Goal: Task Accomplishment & Management: Manage account settings

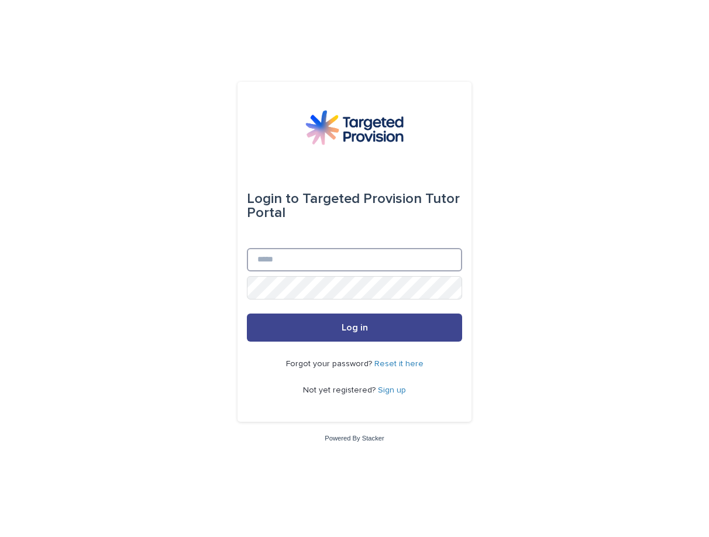
type input "**********"
click at [359, 338] on button "Log in" at bounding box center [354, 328] width 215 height 28
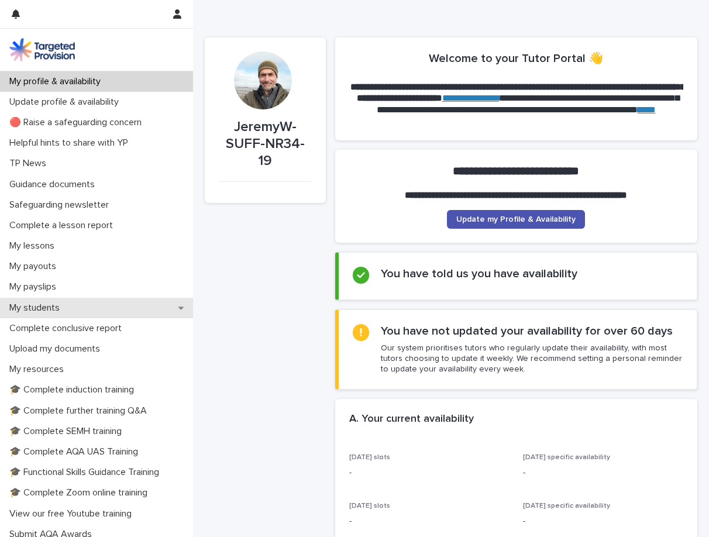
click at [68, 306] on p "My students" at bounding box center [37, 308] width 64 height 11
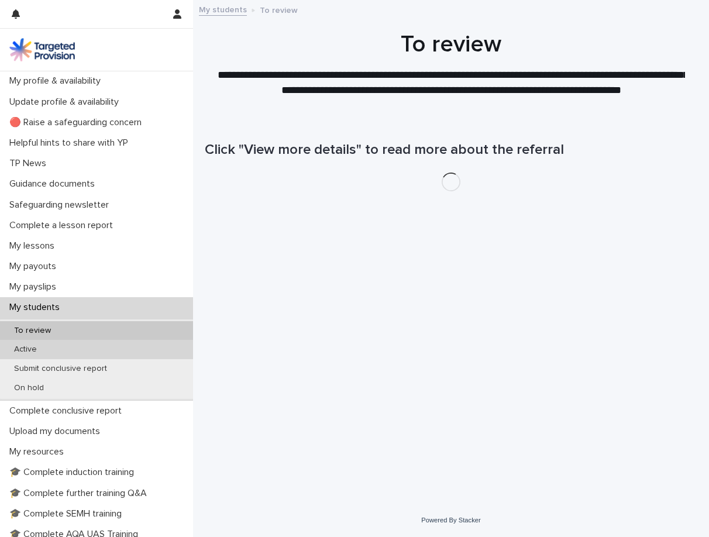
click at [66, 346] on div "Active" at bounding box center [96, 349] width 193 height 19
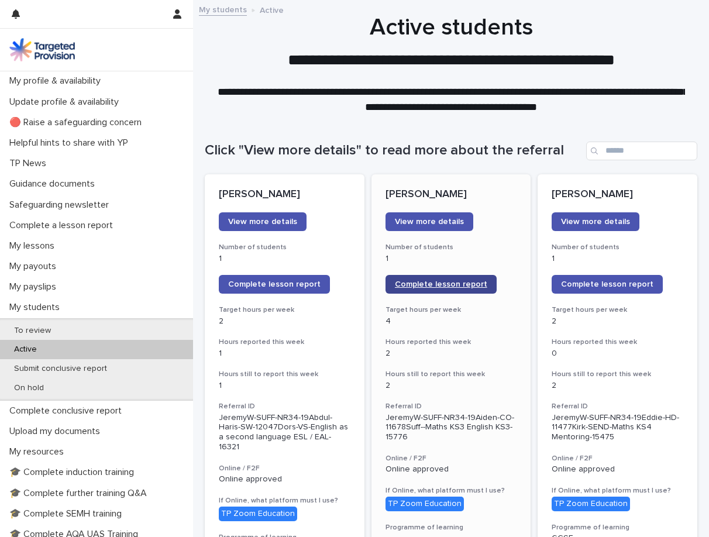
click at [412, 284] on span "Complete lesson report" at bounding box center [441, 284] width 92 height 8
click at [605, 280] on span "Complete lesson report" at bounding box center [607, 284] width 92 height 8
click at [291, 283] on span "Complete lesson report" at bounding box center [274, 284] width 92 height 8
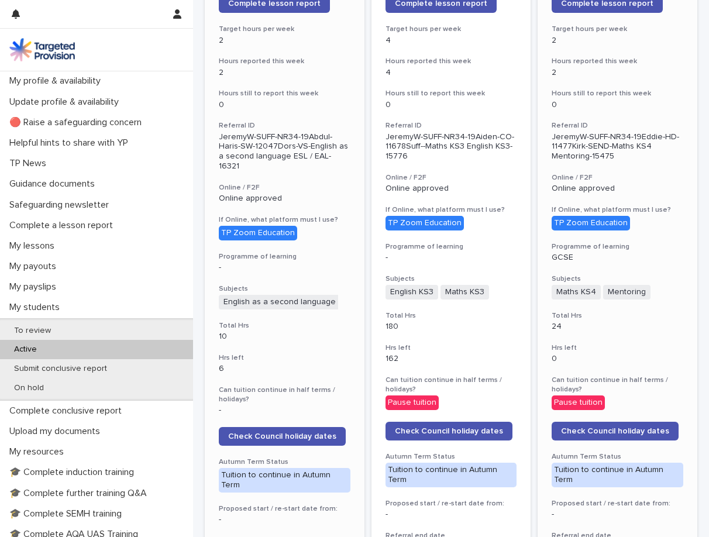
scroll to position [284, 0]
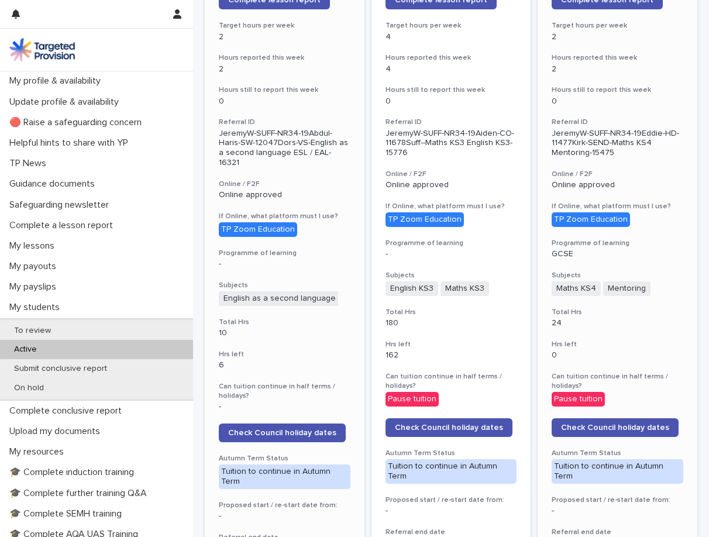
click at [654, 399] on p "Pause tuition" at bounding box center [618, 399] width 132 height 15
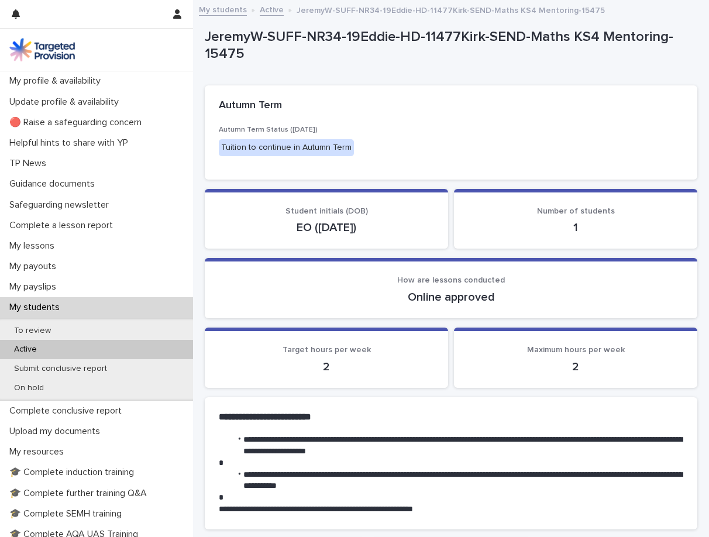
click at [92, 354] on div "Active" at bounding box center [96, 349] width 193 height 19
